Goal: Information Seeking & Learning: Learn about a topic

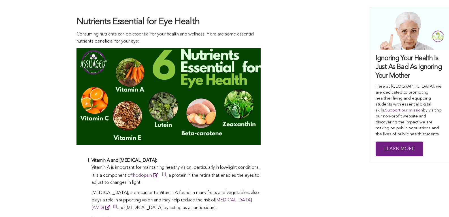
scroll to position [538, 0]
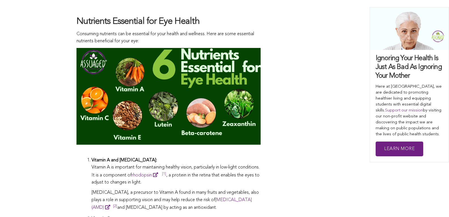
drag, startPoint x: 137, startPoint y: 64, endPoint x: 252, endPoint y: 72, distance: 115.0
click at [252, 72] on img at bounding box center [168, 96] width 184 height 97
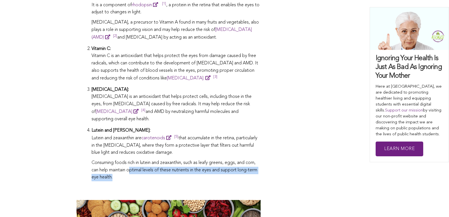
click at [130, 171] on p "Consuming foods rich in lutein and zeaxanthin, such as leafy greens, eggs, and …" at bounding box center [175, 170] width 169 height 22
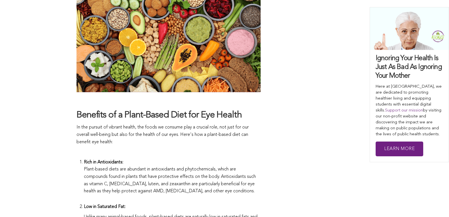
scroll to position [821, 0]
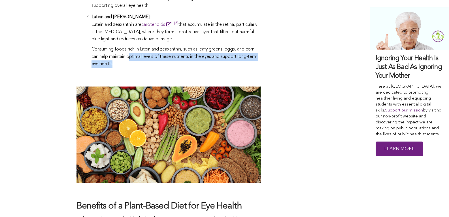
click at [134, 64] on p "Consuming foods rich in lutein and zeaxanthin, such as leafy greens, eggs, and …" at bounding box center [175, 57] width 169 height 22
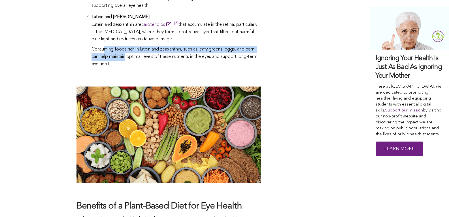
drag, startPoint x: 127, startPoint y: 57, endPoint x: 103, endPoint y: 45, distance: 26.5
click at [103, 46] on p "Consuming foods rich in lutein and zeaxanthin, such as leafy greens, eggs, and …" at bounding box center [175, 57] width 169 height 22
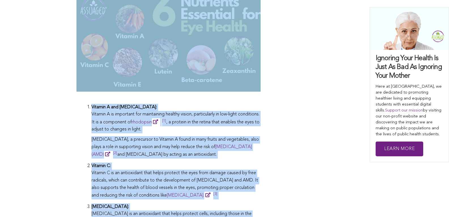
scroll to position [587, 0]
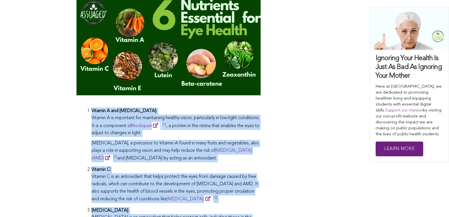
drag, startPoint x: 124, startPoint y: 61, endPoint x: 92, endPoint y: 108, distance: 57.3
click at [92, 108] on ol "Vitamin A and [MEDICAL_DATA]: Vitamin A is important for maintaining healthy vi…" at bounding box center [175, 206] width 169 height 198
copy ol "Loremip D sit Amet-Consecte: Adipisc E se doeiusmod tem incididuntu laboree dol…"
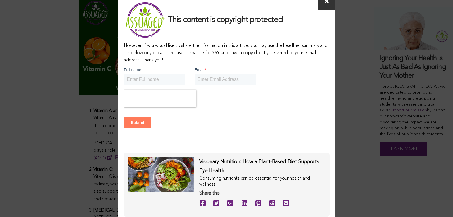
click at [326, 3] on icon at bounding box center [327, 2] width 4 height 6
